Goal: Entertainment & Leisure: Browse casually

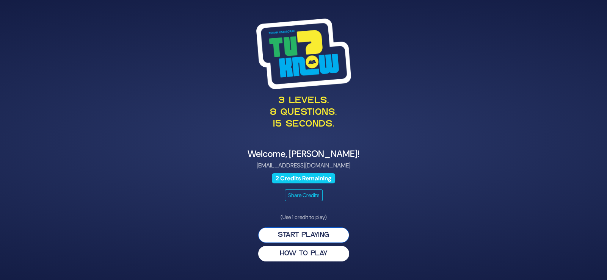
click at [305, 238] on button "Start Playing" at bounding box center [303, 235] width 91 height 16
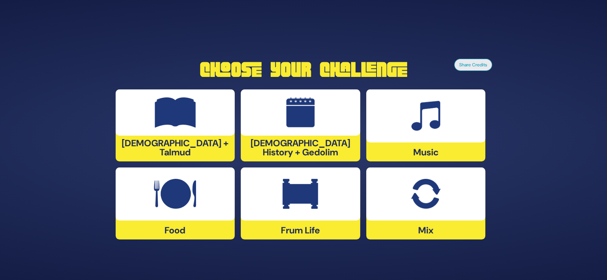
click at [428, 124] on img at bounding box center [425, 116] width 29 height 30
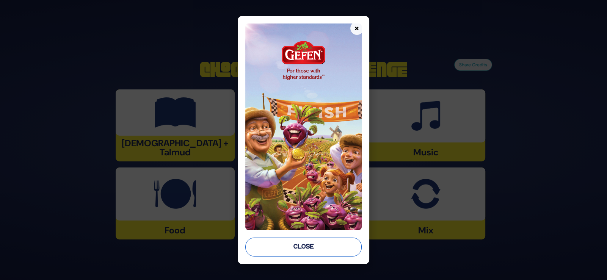
click at [315, 243] on button "Close" at bounding box center [303, 247] width 116 height 19
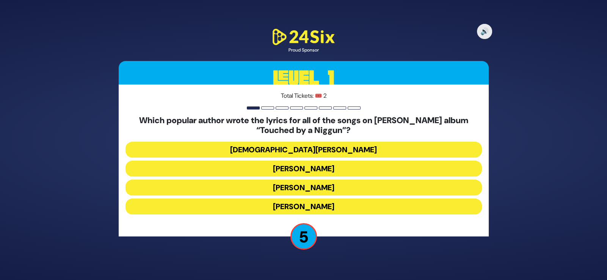
click at [276, 188] on button "[PERSON_NAME]" at bounding box center [303, 188] width 356 height 16
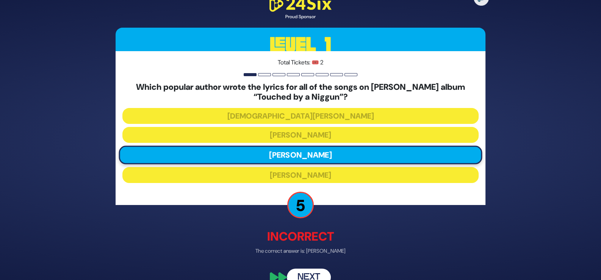
click at [300, 272] on button "Next" at bounding box center [309, 277] width 44 height 17
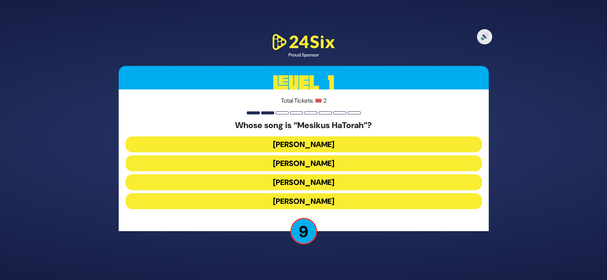
click at [280, 144] on button "[PERSON_NAME]" at bounding box center [303, 144] width 356 height 16
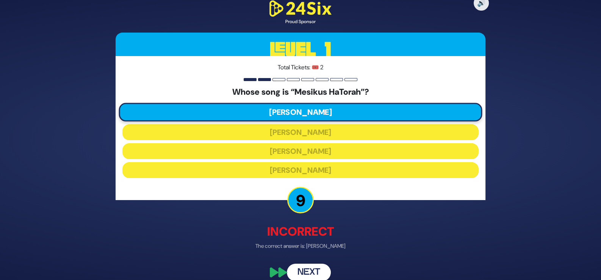
click at [307, 271] on button "Next" at bounding box center [309, 272] width 44 height 17
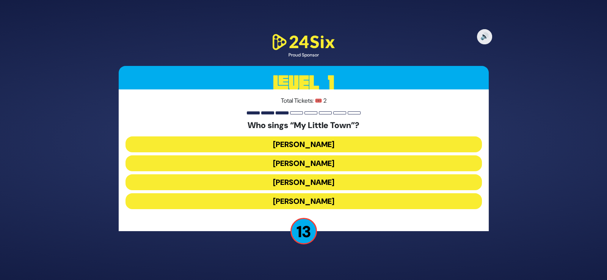
click at [284, 144] on button "[PERSON_NAME]" at bounding box center [303, 144] width 356 height 16
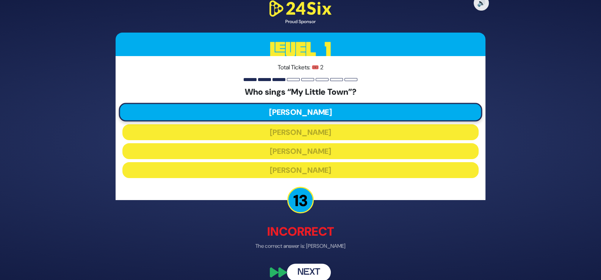
click at [306, 267] on button "Next" at bounding box center [309, 272] width 44 height 17
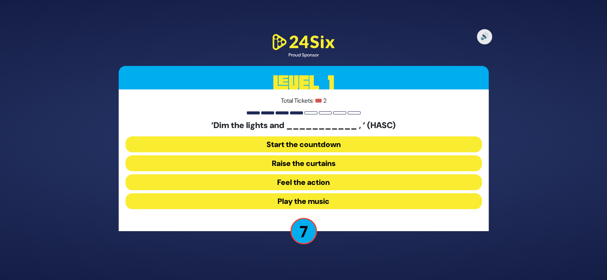
click at [289, 179] on button "Feel the action" at bounding box center [303, 182] width 356 height 16
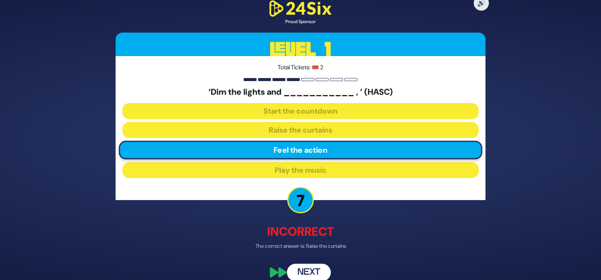
click at [302, 266] on button "Next" at bounding box center [309, 272] width 44 height 17
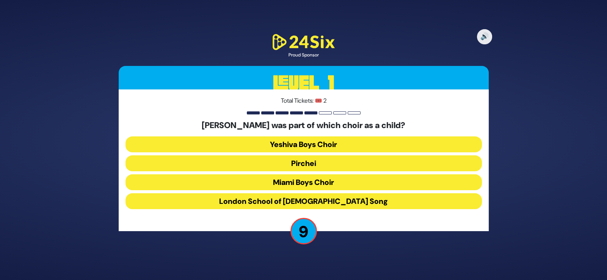
click at [288, 180] on button "Miami Boys Choir" at bounding box center [303, 182] width 356 height 16
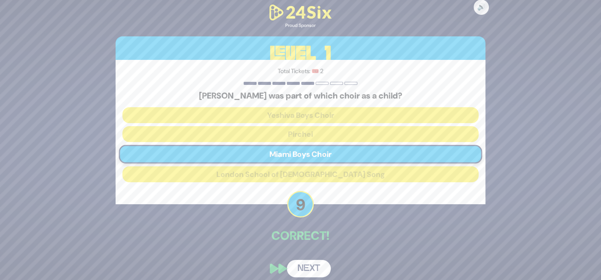
click at [306, 269] on button "Next" at bounding box center [309, 268] width 44 height 17
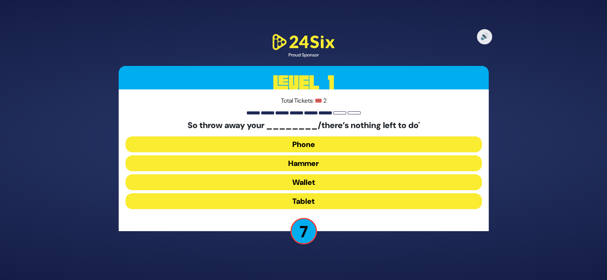
click at [294, 145] on button "Phone" at bounding box center [303, 144] width 356 height 16
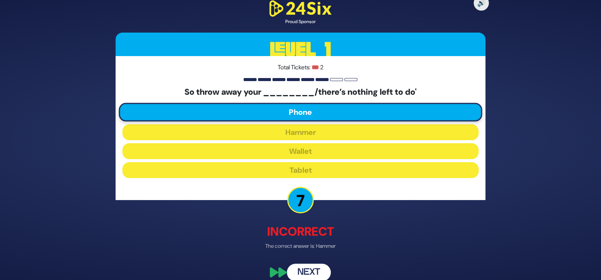
click at [301, 274] on button "Next" at bounding box center [309, 272] width 44 height 17
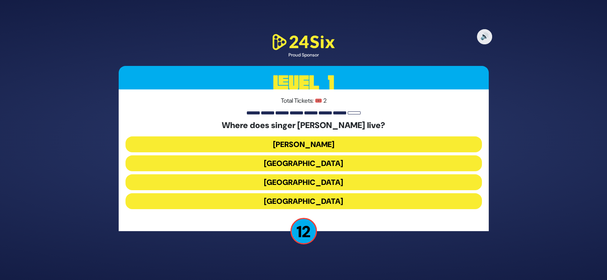
click at [279, 197] on button "[GEOGRAPHIC_DATA]" at bounding box center [303, 201] width 356 height 16
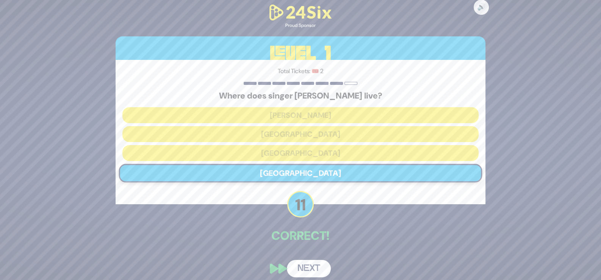
click at [305, 267] on button "Next" at bounding box center [309, 268] width 44 height 17
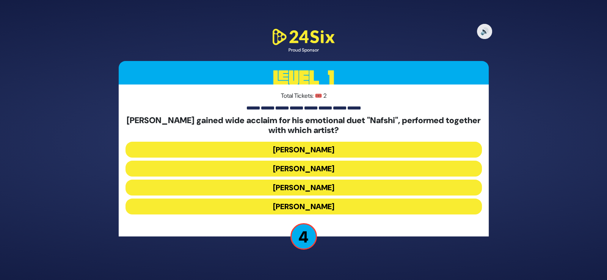
click at [285, 151] on button "[PERSON_NAME]" at bounding box center [303, 150] width 356 height 16
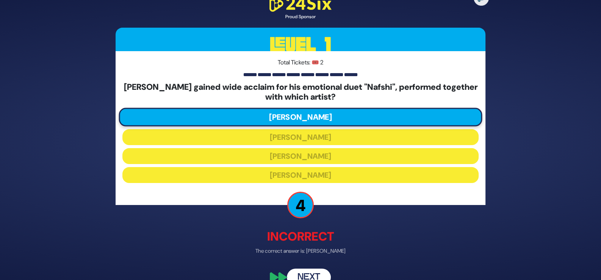
click at [306, 271] on button "Next" at bounding box center [309, 277] width 44 height 17
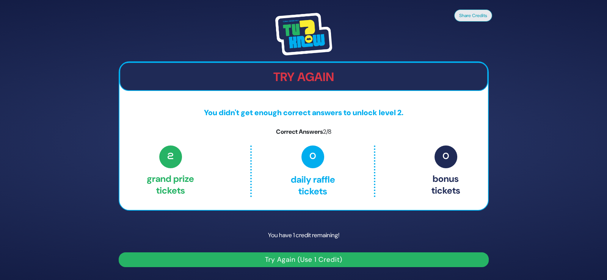
click at [303, 257] on button "Try Again (Use 1 Credit)" at bounding box center [304, 259] width 370 height 15
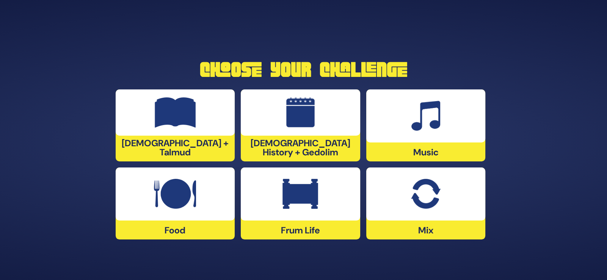
click at [301, 207] on img at bounding box center [300, 194] width 36 height 30
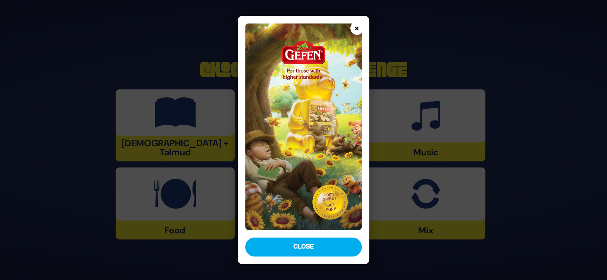
click at [357, 27] on button "×" at bounding box center [356, 28] width 13 height 13
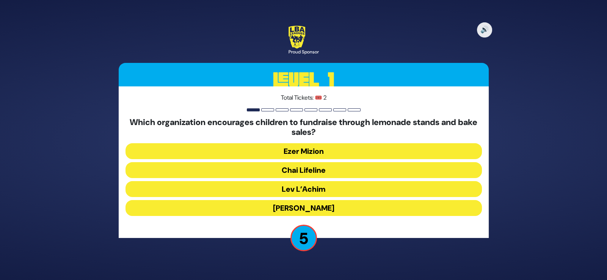
click at [284, 188] on button "Lev L’Achim" at bounding box center [303, 189] width 356 height 16
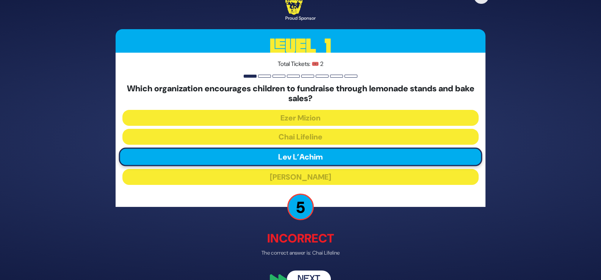
click at [305, 271] on button "Next" at bounding box center [309, 279] width 44 height 17
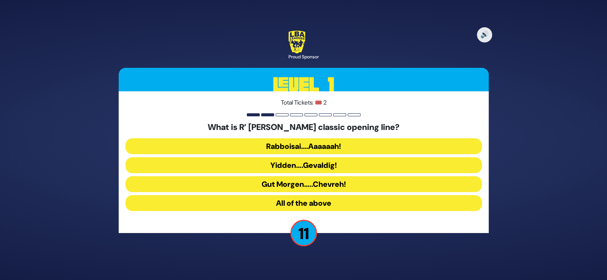
click at [271, 149] on button "Rabboisai….Aaaaaah!" at bounding box center [303, 146] width 356 height 16
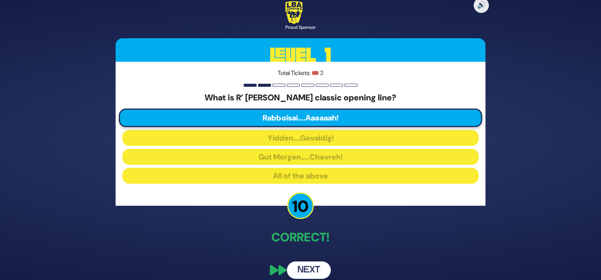
click at [309, 274] on button "Next" at bounding box center [309, 270] width 44 height 17
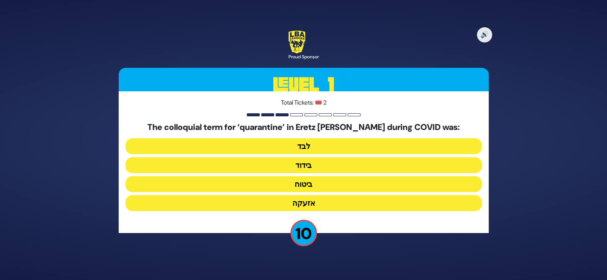
click at [290, 165] on button "בידוד" at bounding box center [303, 165] width 356 height 16
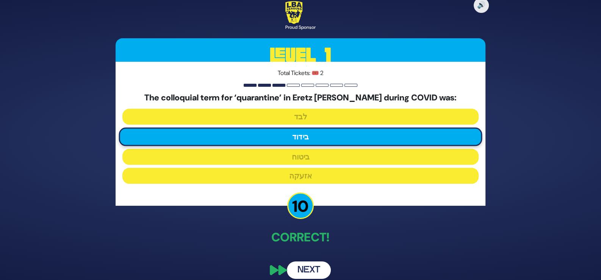
click at [301, 265] on button "Next" at bounding box center [309, 270] width 44 height 17
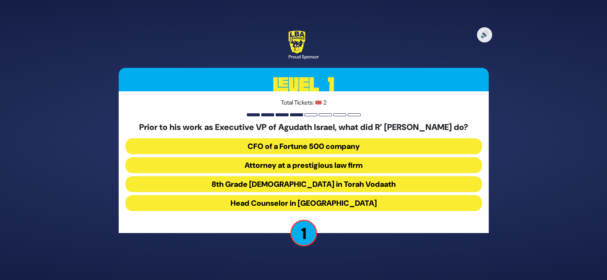
click at [263, 170] on button "Attorney at a prestigious law firm" at bounding box center [303, 165] width 356 height 16
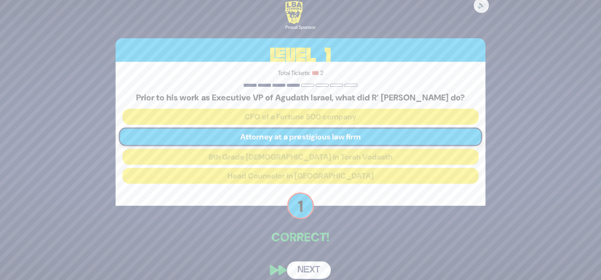
click at [299, 270] on button "Next" at bounding box center [309, 270] width 44 height 17
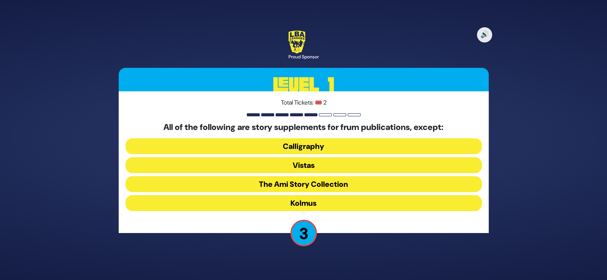
click at [286, 149] on button "Calligraphy" at bounding box center [303, 146] width 356 height 16
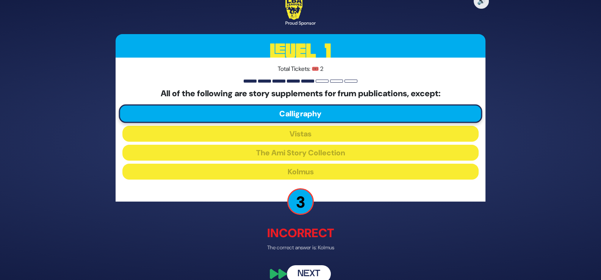
click at [300, 270] on button "Next" at bounding box center [309, 274] width 44 height 17
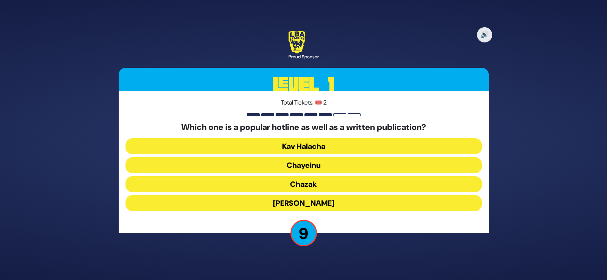
click at [286, 181] on button "Chazak" at bounding box center [303, 184] width 356 height 16
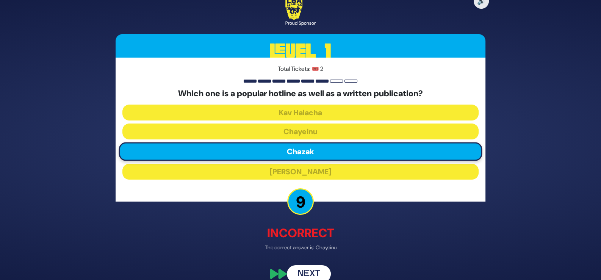
click at [303, 269] on button "Next" at bounding box center [309, 274] width 44 height 17
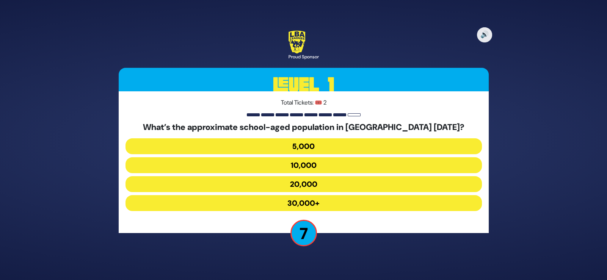
click at [275, 183] on button "20,000" at bounding box center [303, 184] width 356 height 16
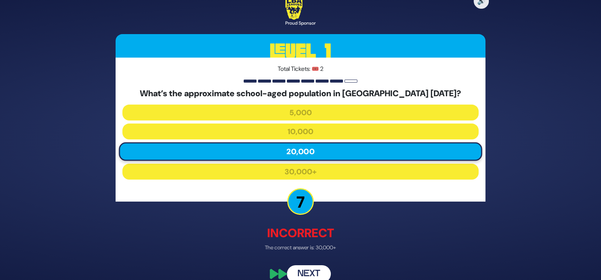
click at [299, 270] on button "Next" at bounding box center [309, 274] width 44 height 17
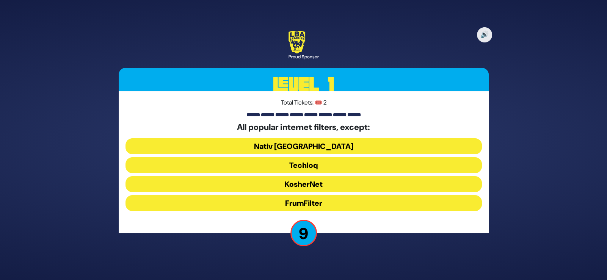
click at [275, 199] on button "FrumFilter" at bounding box center [303, 203] width 356 height 16
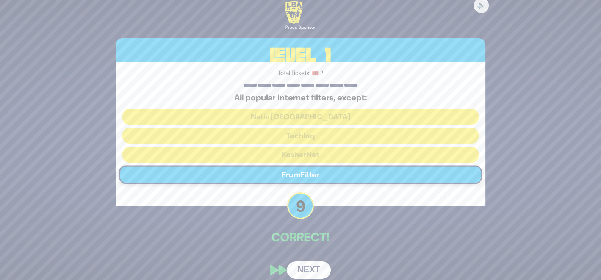
click at [308, 265] on button "Next" at bounding box center [309, 270] width 44 height 17
